Goal: Information Seeking & Learning: Learn about a topic

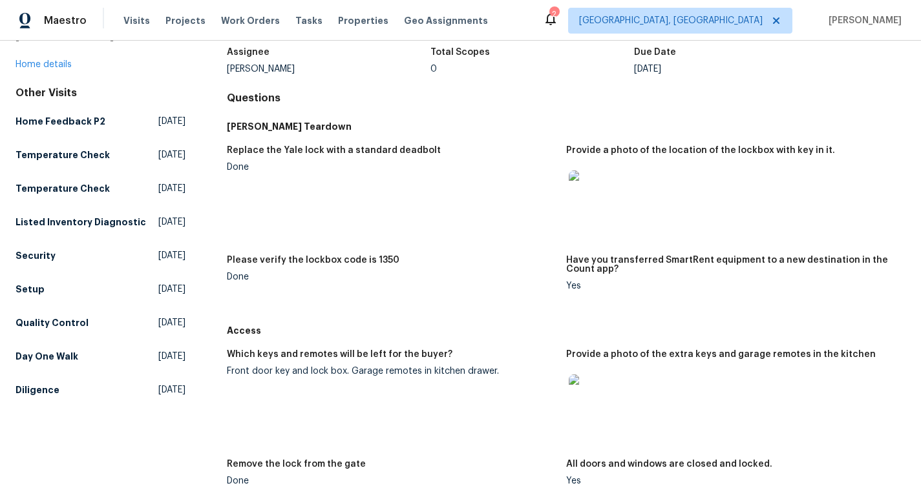
scroll to position [84, 0]
click at [572, 395] on img at bounding box center [589, 394] width 41 height 41
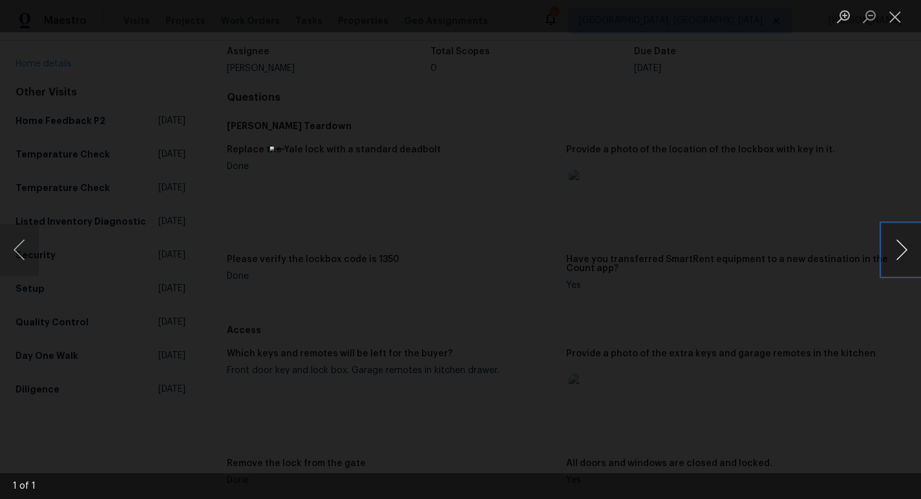
click at [892, 249] on button "Next image" at bounding box center [901, 250] width 39 height 52
click at [895, 21] on button "Close lightbox" at bounding box center [895, 16] width 26 height 23
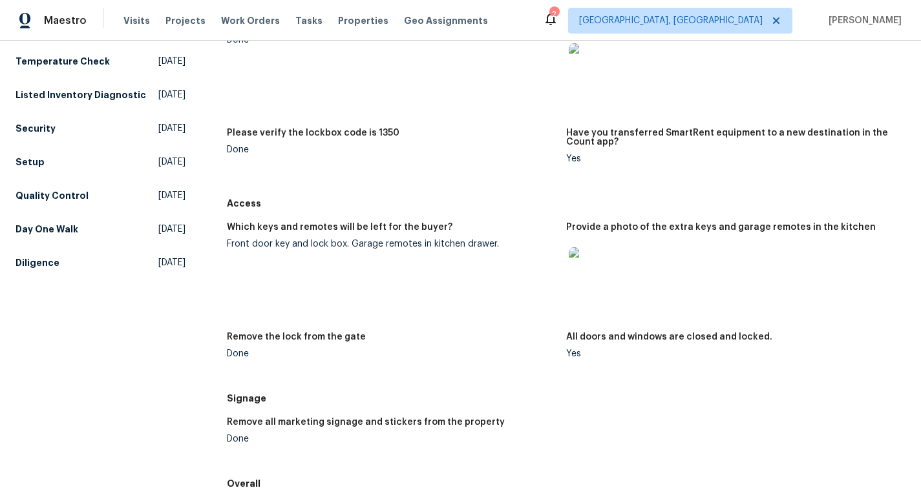
scroll to position [0, 0]
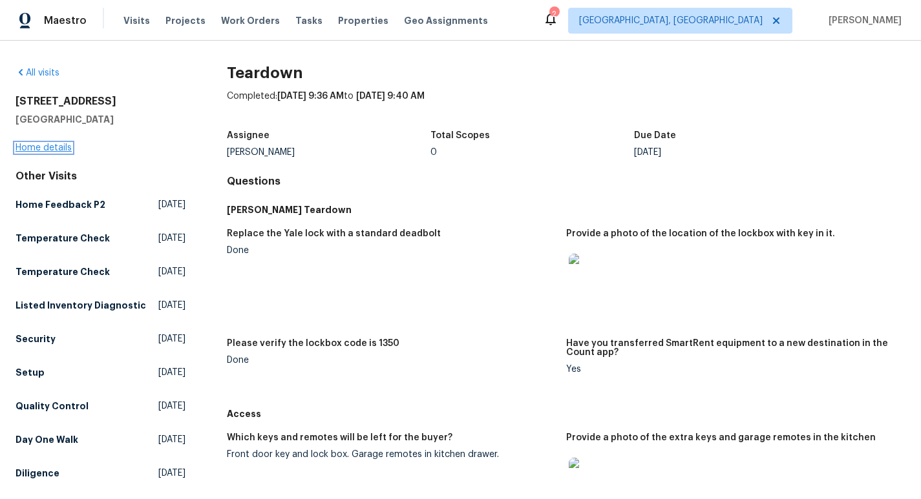
click at [42, 146] on link "Home details" at bounding box center [44, 147] width 56 height 9
